Goal: Task Accomplishment & Management: Complete application form

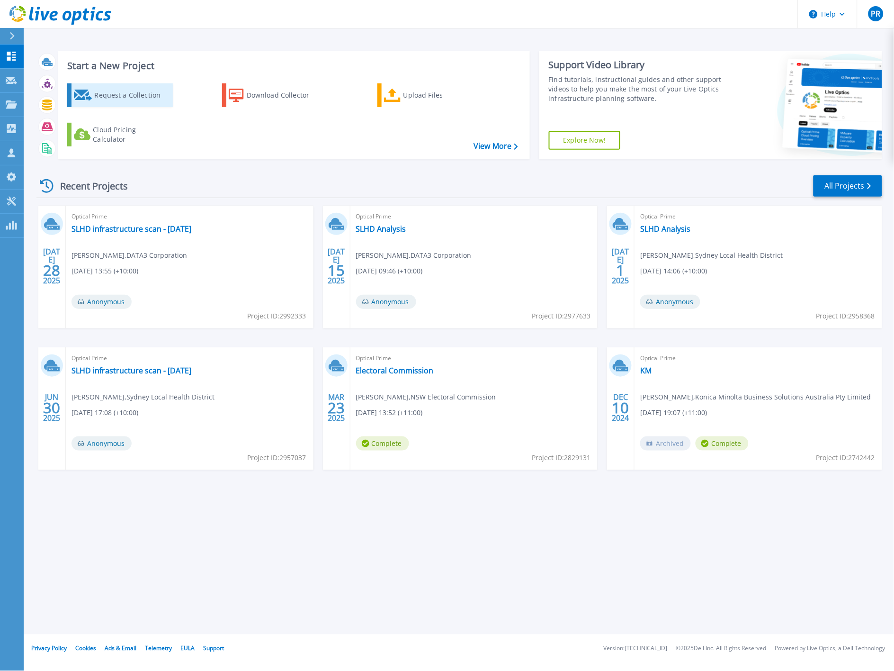
click at [90, 92] on icon at bounding box center [83, 95] width 18 height 11
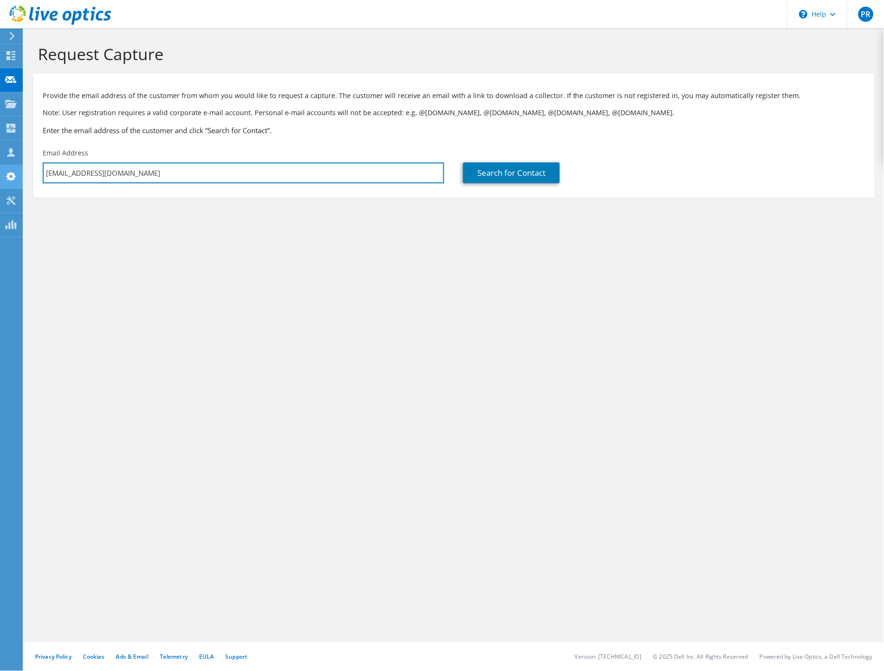
drag, startPoint x: 179, startPoint y: 173, endPoint x: 14, endPoint y: 166, distance: 165.0
click at [14, 166] on div "PR Channel Partner [PERSON_NAME] [EMAIL_ADDRESS][DOMAIN_NAME] DATA3 Corporation…" at bounding box center [442, 335] width 884 height 671
click at [178, 170] on input "[EMAIL_ADDRESS][DOMAIN_NAME]" at bounding box center [243, 173] width 401 height 21
drag, startPoint x: 172, startPoint y: 177, endPoint x: 43, endPoint y: 171, distance: 129.5
click at [43, 171] on input "[EMAIL_ADDRESS][DOMAIN_NAME]" at bounding box center [243, 173] width 401 height 21
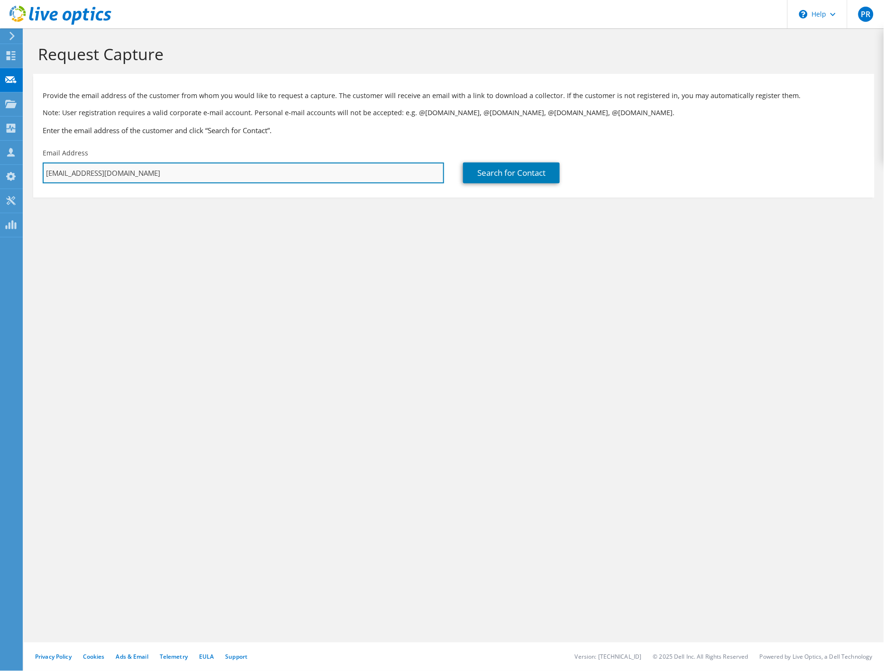
paste input "[PERSON_NAME][EMAIL_ADDRESS][PERSON_NAME][DOMAIN_NAME]"
type input "[PERSON_NAME][EMAIL_ADDRESS][PERSON_NAME][DOMAIN_NAME]"
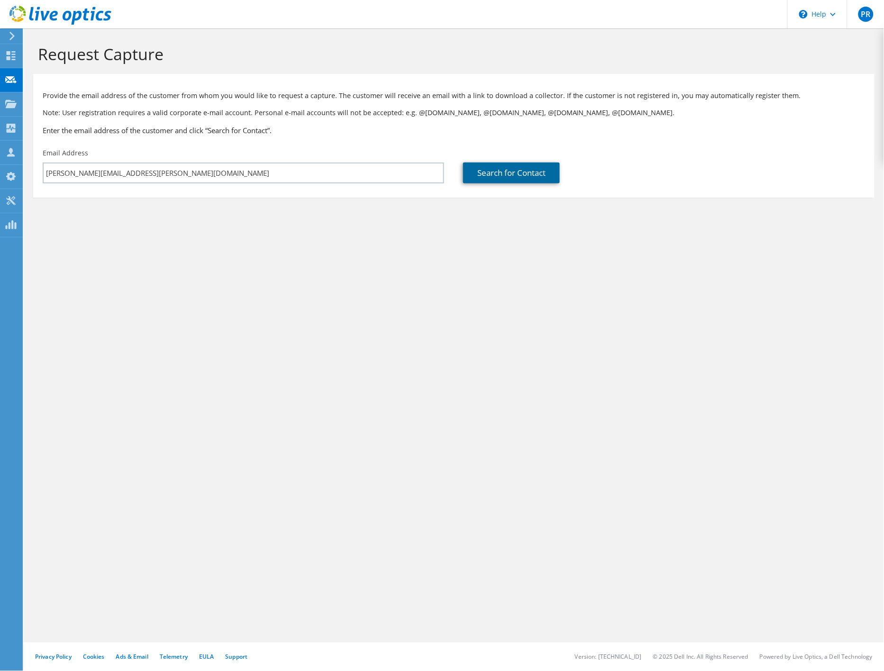
click at [491, 171] on link "Search for Contact" at bounding box center [511, 173] width 97 height 21
type input "NSW Electoral Commission"
type input "[PERSON_NAME]"
type input "[GEOGRAPHIC_DATA]"
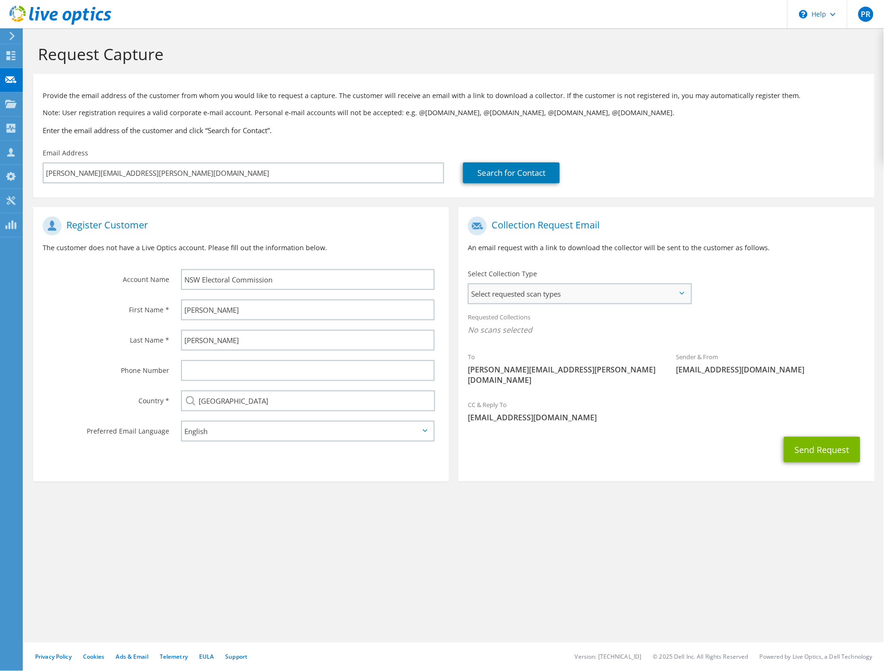
click at [568, 293] on span "Select requested scan types" at bounding box center [579, 293] width 221 height 19
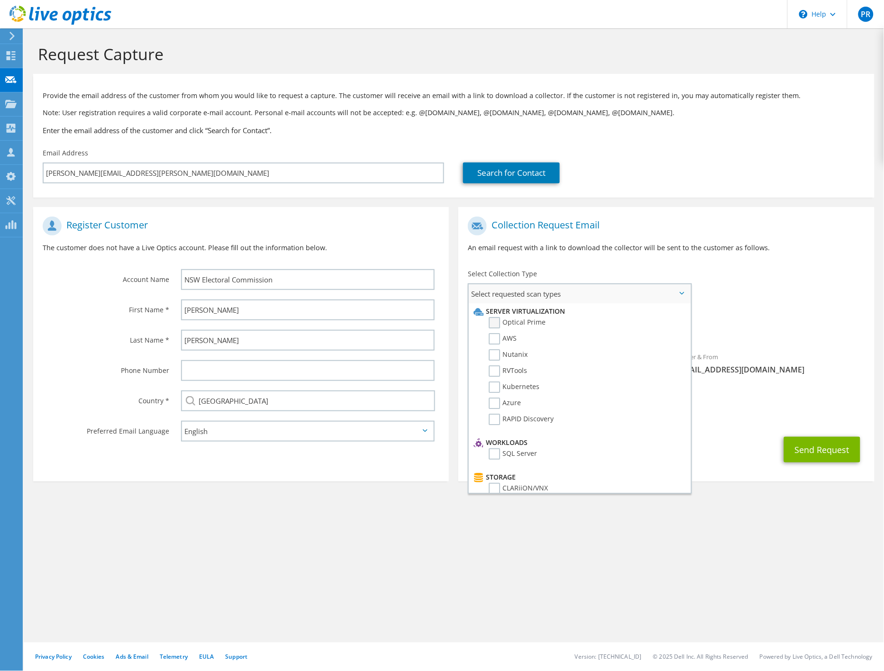
click at [493, 322] on label "Optical Prime" at bounding box center [516, 322] width 57 height 11
click at [0, 0] on input "Optical Prime" at bounding box center [0, 0] width 0 height 0
click at [497, 365] on label "RVTools" at bounding box center [507, 370] width 38 height 11
click at [0, 0] on input "RVTools" at bounding box center [0, 0] width 0 height 0
drag, startPoint x: 506, startPoint y: 365, endPoint x: 493, endPoint y: 368, distance: 13.0
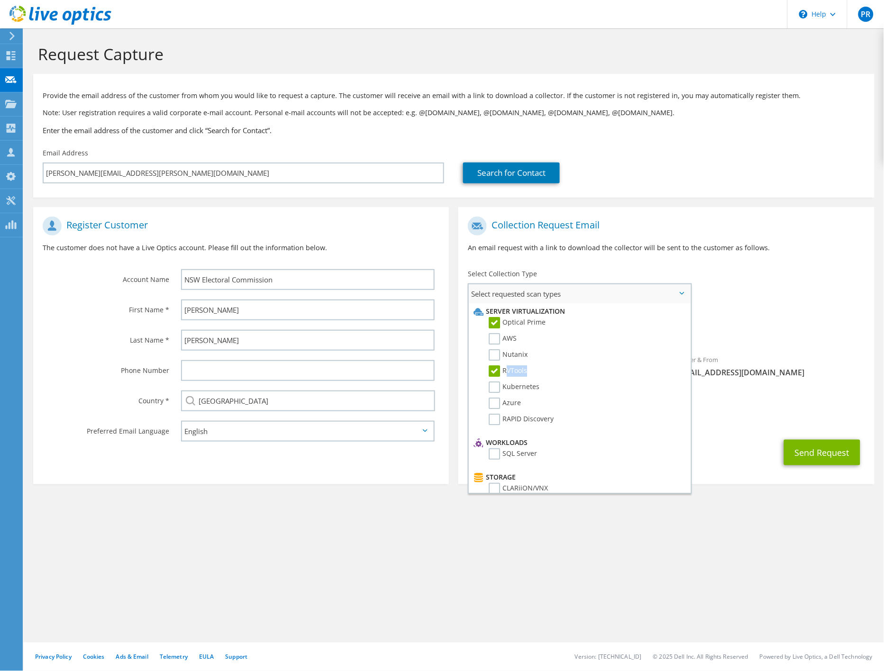
click at [493, 368] on label "RVTools" at bounding box center [507, 370] width 38 height 11
click at [0, 0] on input "RVTools" at bounding box center [0, 0] width 0 height 0
click at [763, 258] on div "Collection Request Email An email request with a link to download the collector…" at bounding box center [665, 238] width 415 height 53
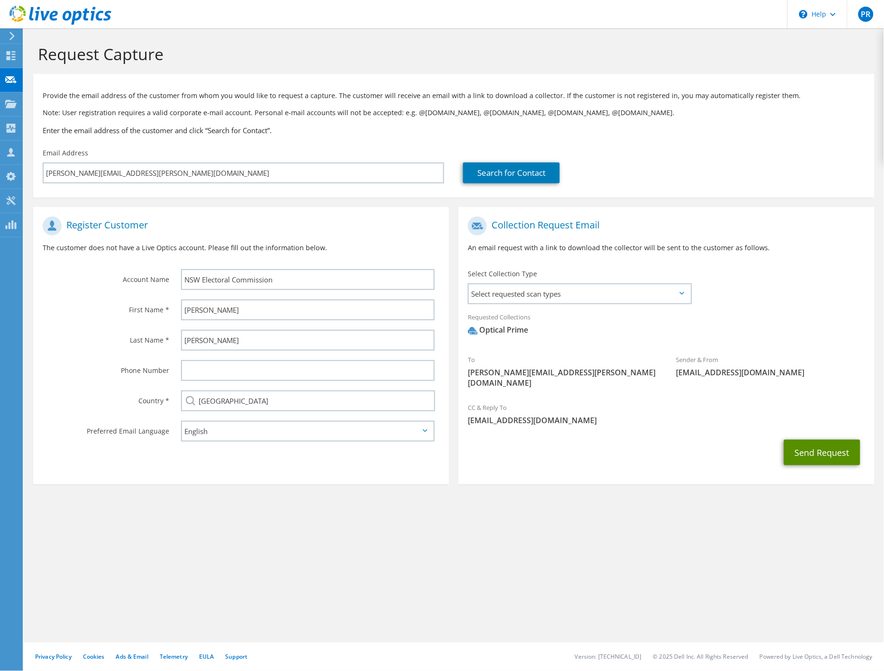
click at [823, 447] on button "Send Request" at bounding box center [822, 453] width 76 height 26
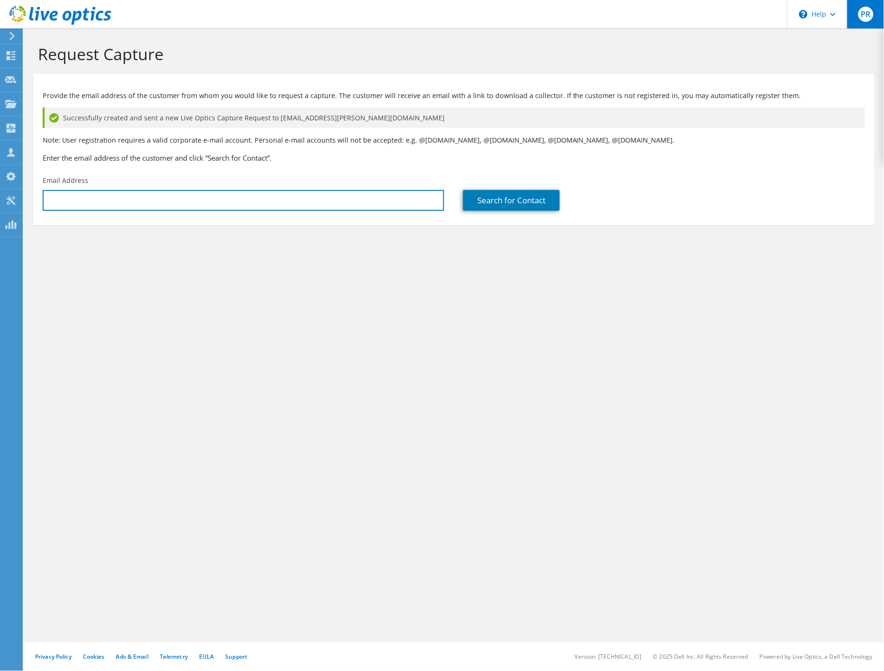
type input "[EMAIL_ADDRESS][DOMAIN_NAME]"
